Goal: Book appointment/travel/reservation

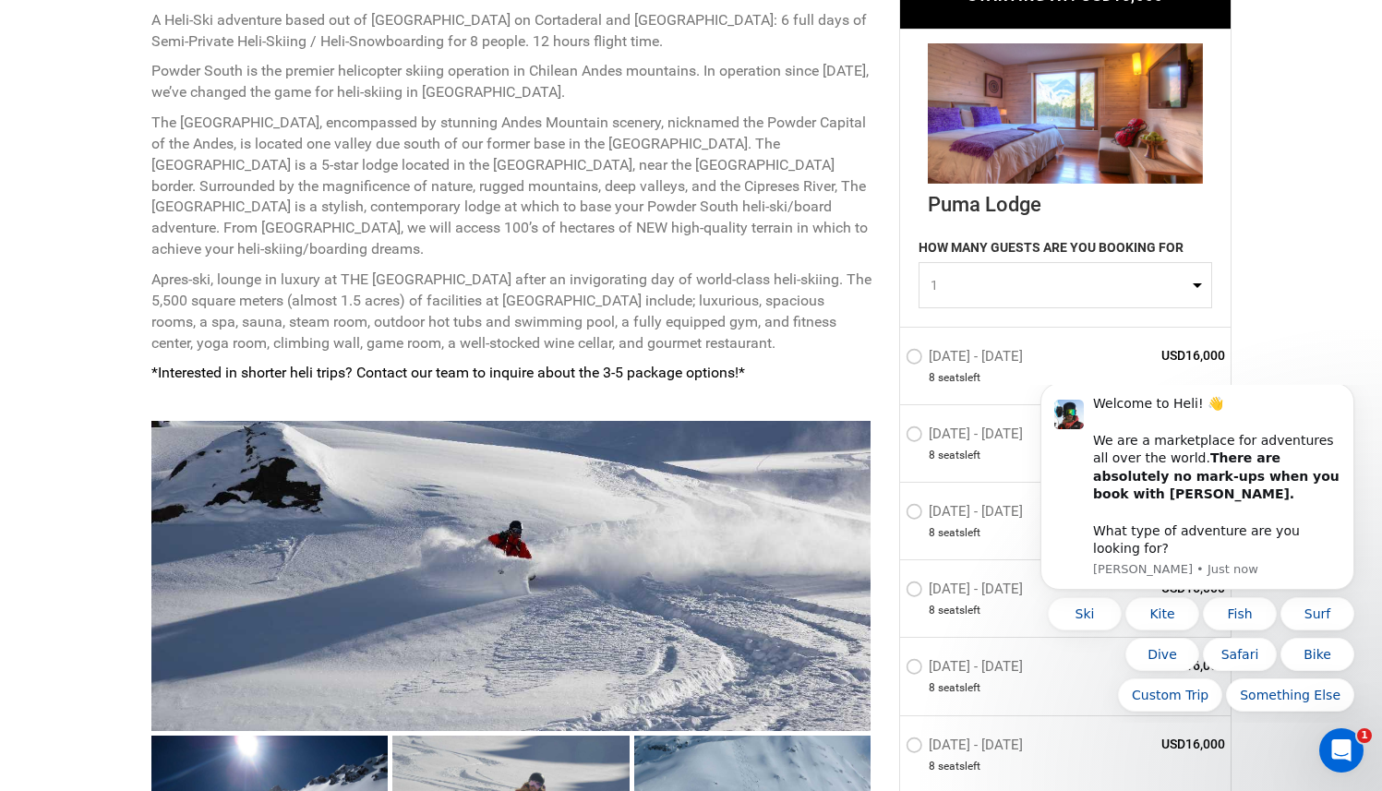
click at [978, 282] on span "1" at bounding box center [1060, 285] width 258 height 18
click at [955, 436] on link "8" at bounding box center [1065, 435] width 292 height 33
click at [1044, 288] on span "8" at bounding box center [1060, 285] width 258 height 18
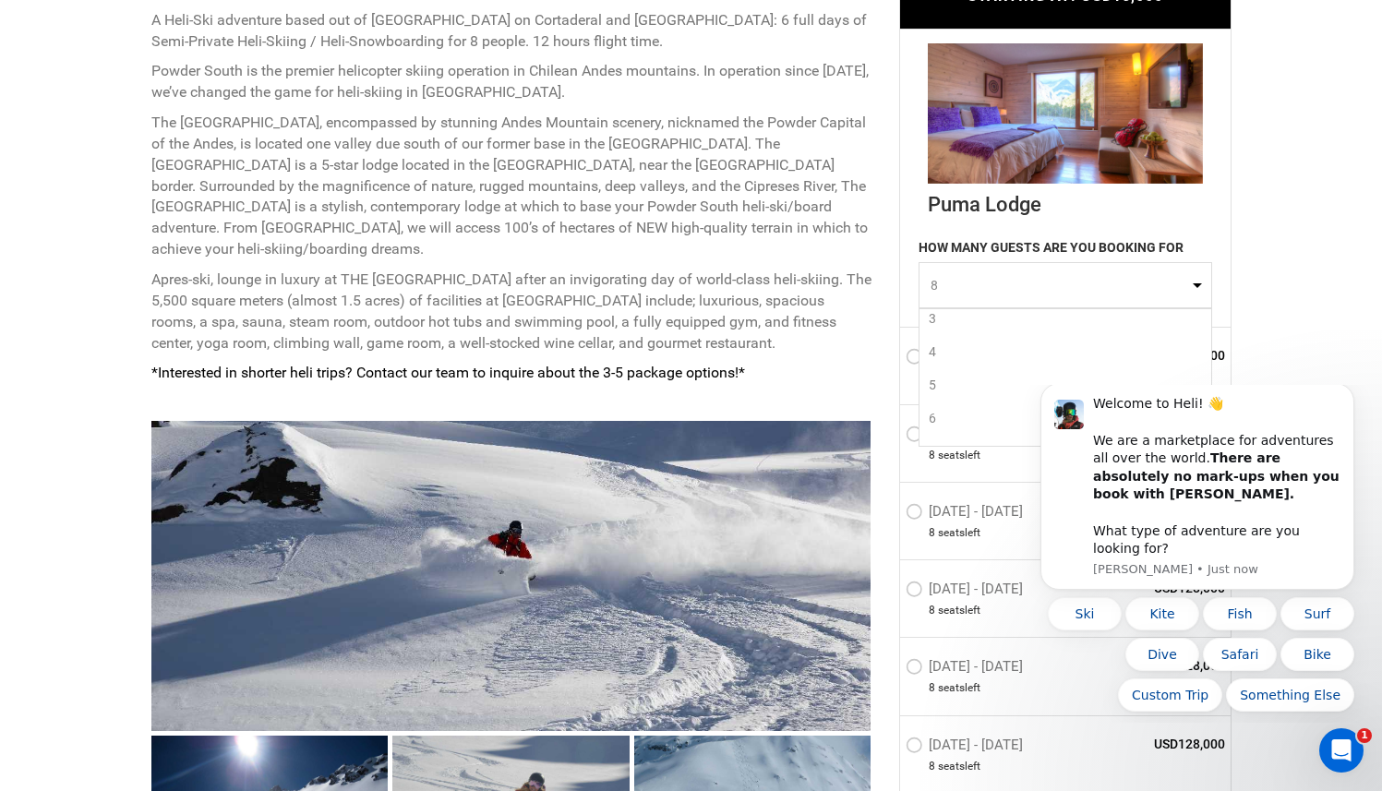
scroll to position [0, 0]
click at [969, 324] on link "1" at bounding box center [1065, 323] width 292 height 33
select select "1"
click at [1350, 394] on icon "Dismiss notification" at bounding box center [1349, 389] width 10 height 10
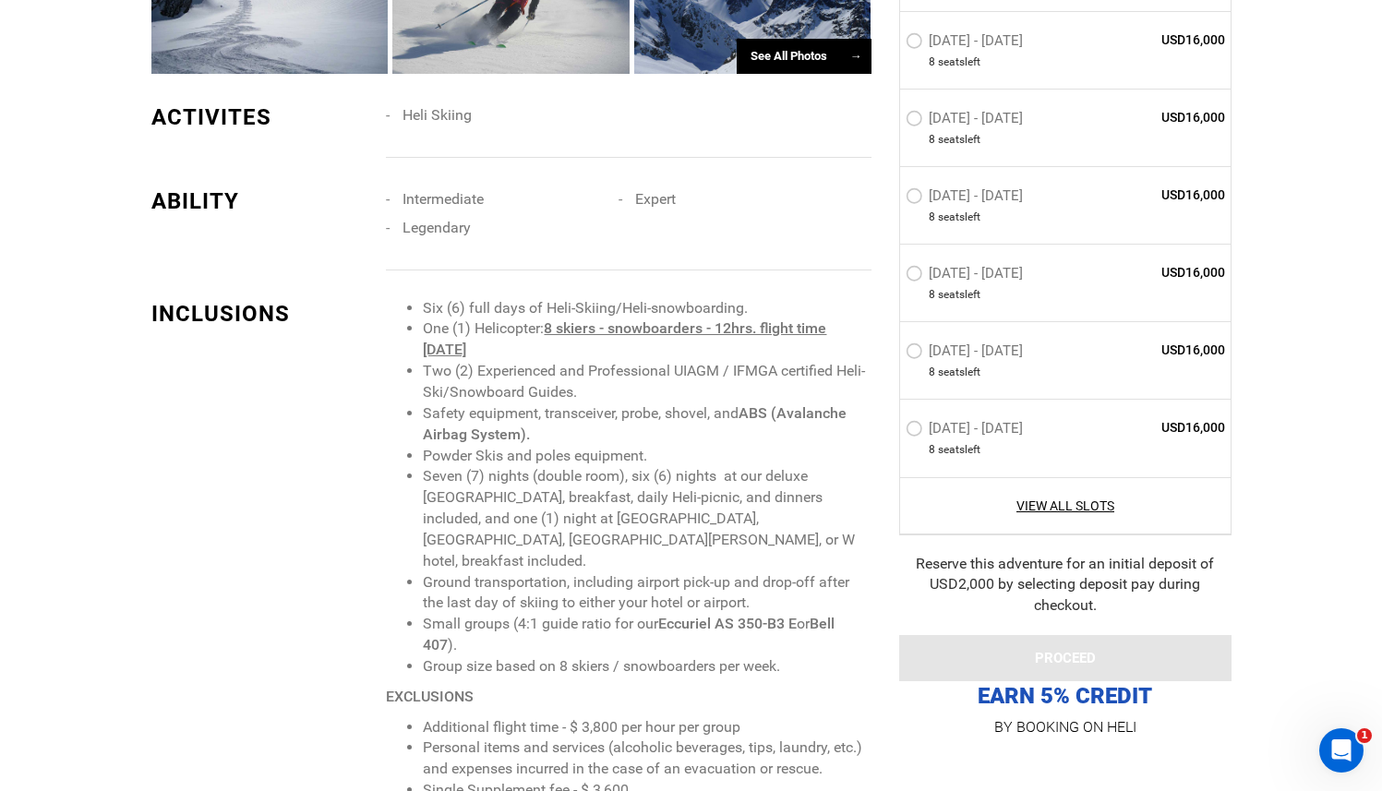
scroll to position [1674, 0]
click at [1085, 508] on link "View All Slots" at bounding box center [1066, 505] width 320 height 18
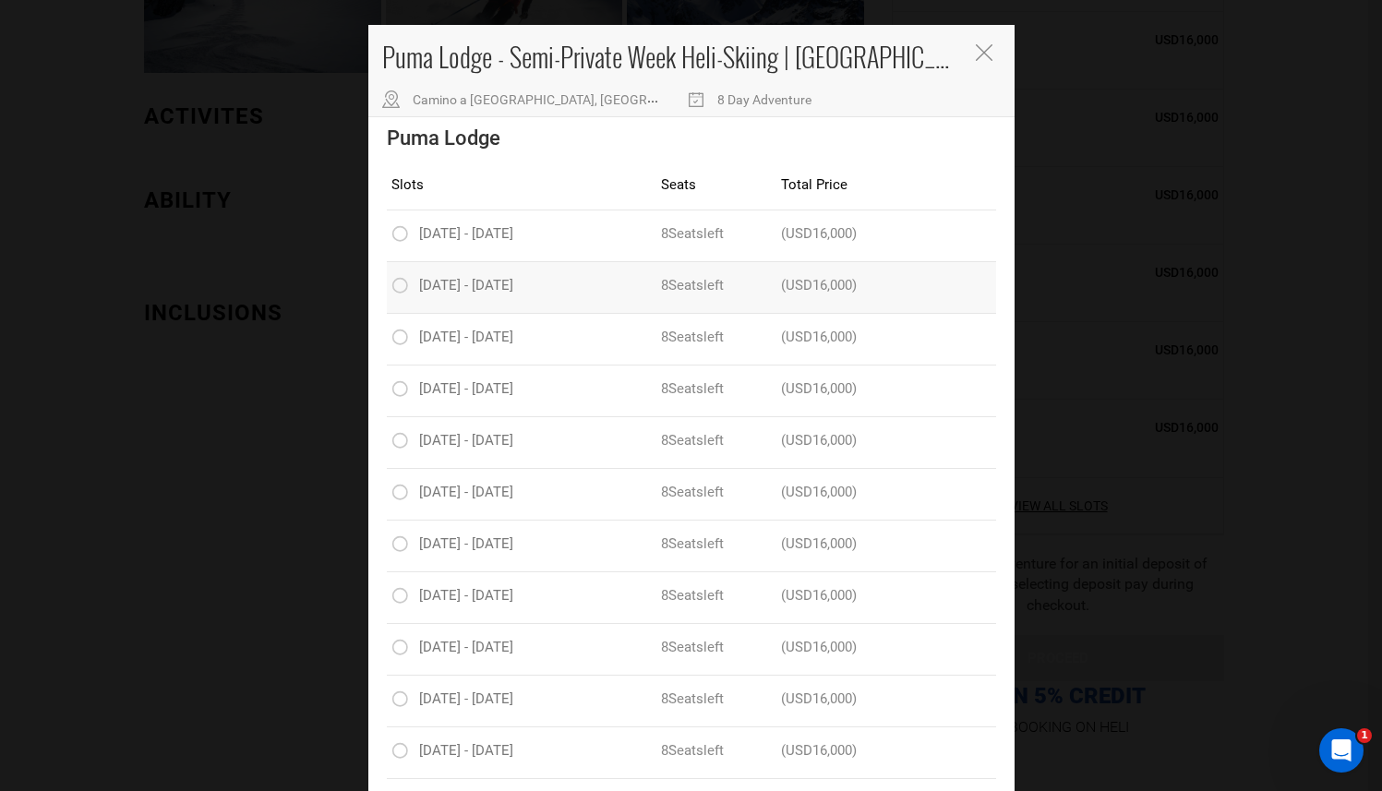
scroll to position [0, 0]
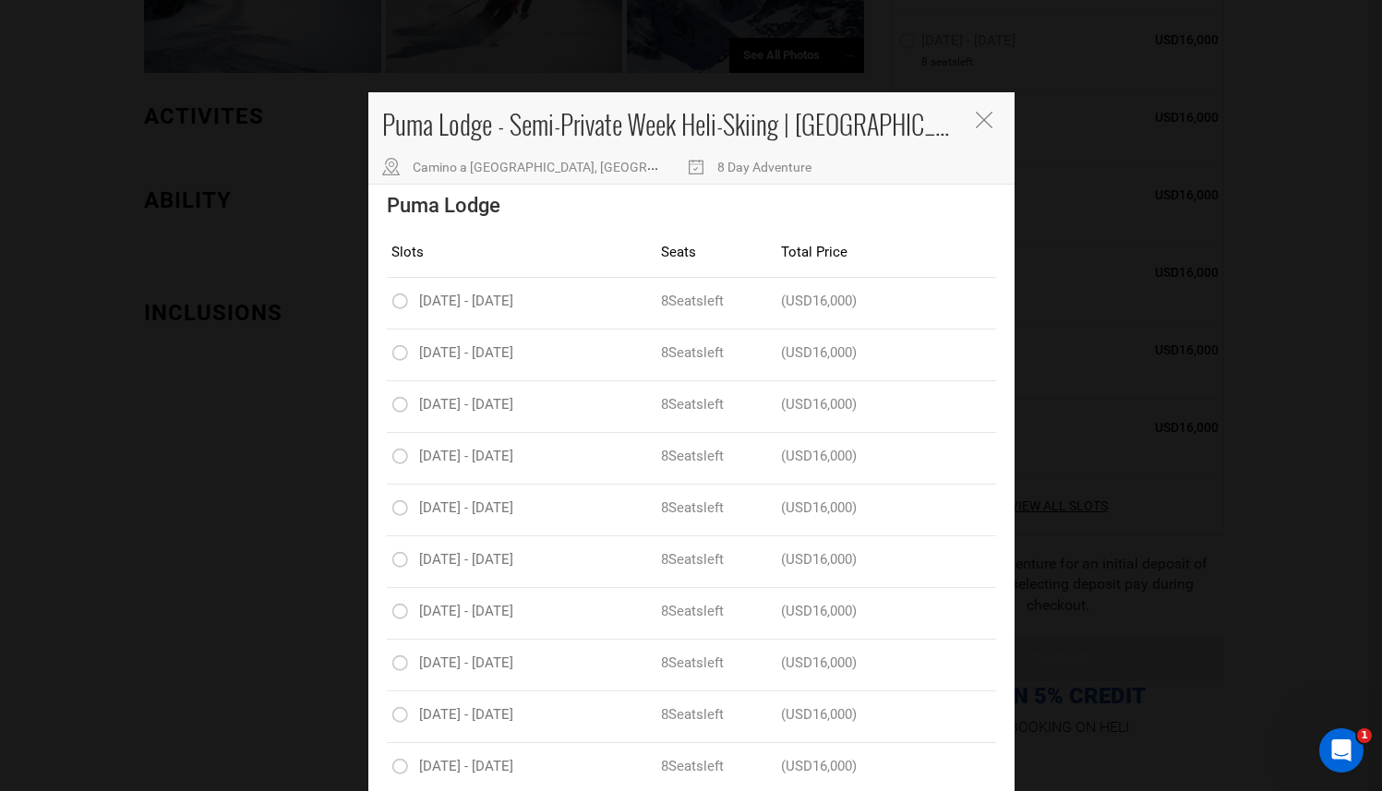
click at [979, 120] on icon "Close" at bounding box center [984, 120] width 17 height 17
